Goal: Communication & Community: Participate in discussion

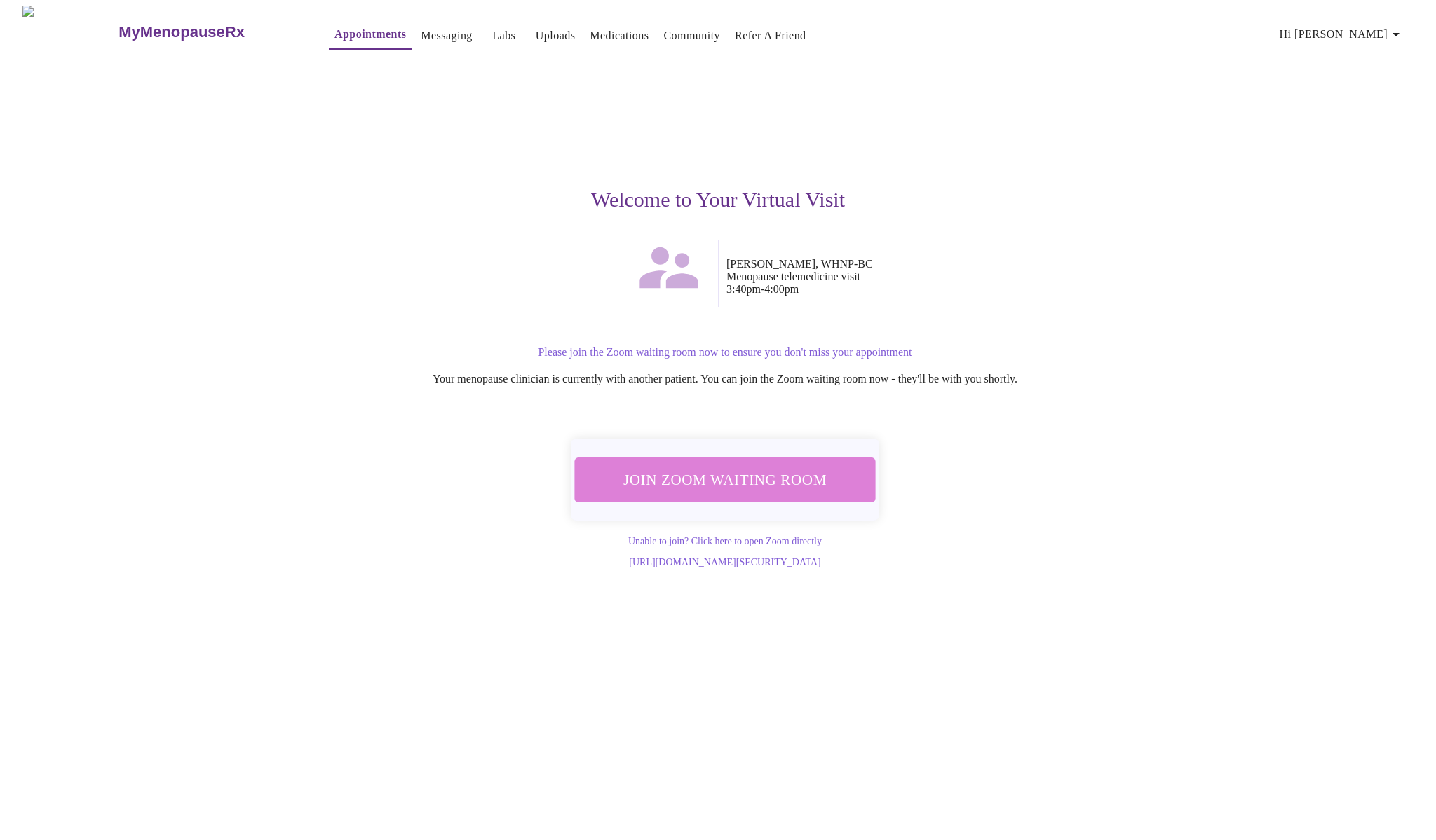
click at [757, 469] on span "Join Zoom Waiting Room" at bounding box center [724, 479] width 263 height 26
